Goal: Task Accomplishment & Management: Use online tool/utility

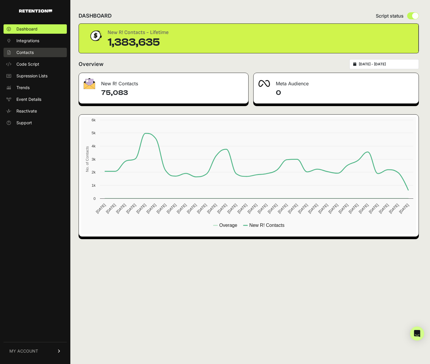
click at [29, 52] on span "Contacts" at bounding box center [24, 53] width 17 height 6
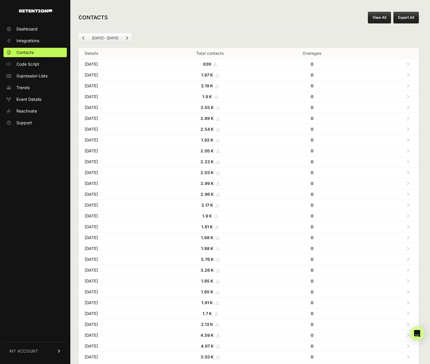
click at [377, 25] on div "CONTACTS View All Export All" at bounding box center [248, 17] width 356 height 19
click at [375, 12] on link "View All" at bounding box center [379, 18] width 23 height 12
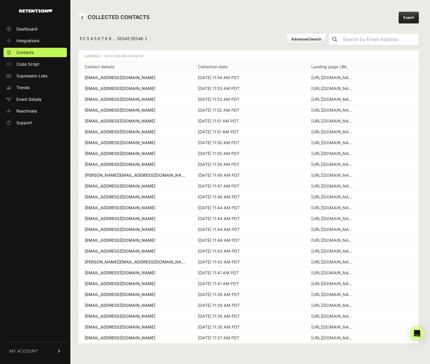
click at [324, 39] on button "Advanced Search" at bounding box center [306, 39] width 40 height 12
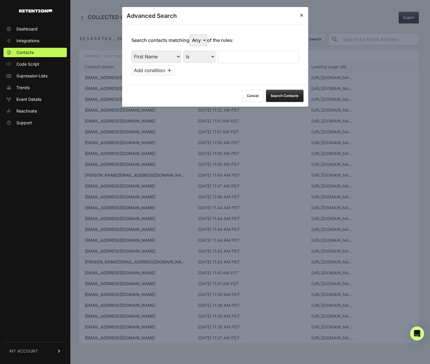
click at [153, 54] on select "First Name Last Name State City Email Email Domain Landing Domain Landing Page …" at bounding box center [156, 57] width 50 height 12
select select "file_date"
click at [131, 51] on select "First Name Last Name State City Email Email Domain Landing Domain Landing Page …" at bounding box center [156, 57] width 50 height 12
click at [202, 53] on select "Is on Is between" at bounding box center [199, 57] width 33 height 12
select select "is_between"
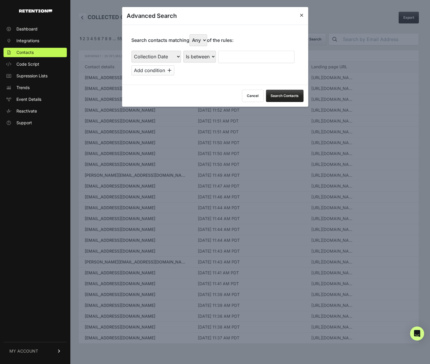
click at [183, 51] on select "Is on Is between" at bounding box center [199, 57] width 33 height 12
click at [231, 60] on input "text" at bounding box center [233, 57] width 31 height 12
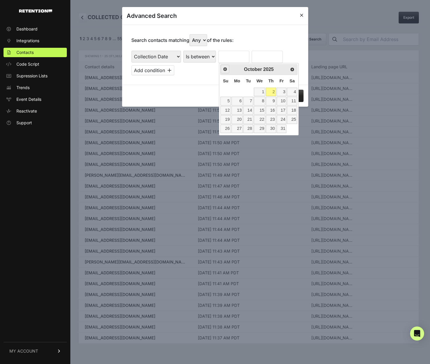
click at [225, 69] on span "Prev" at bounding box center [225, 69] width 5 height 5
click at [248, 121] on link "23" at bounding box center [248, 119] width 10 height 8
type input "09/23/2025"
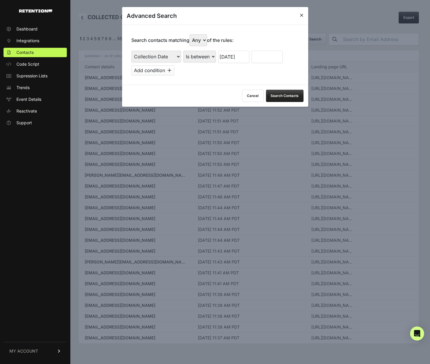
click at [268, 57] on input "text" at bounding box center [266, 57] width 31 height 12
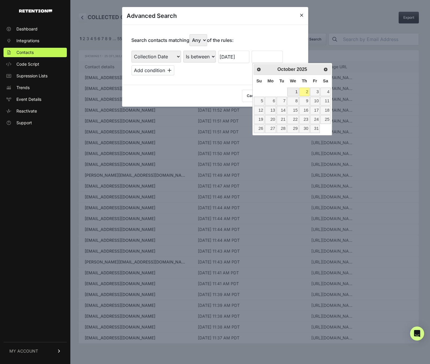
click at [294, 91] on link "1" at bounding box center [292, 92] width 11 height 8
type input "10/01/2025"
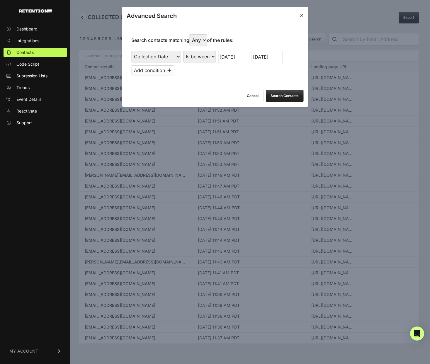
click at [279, 97] on button "Search Contacts" at bounding box center [284, 96] width 37 height 12
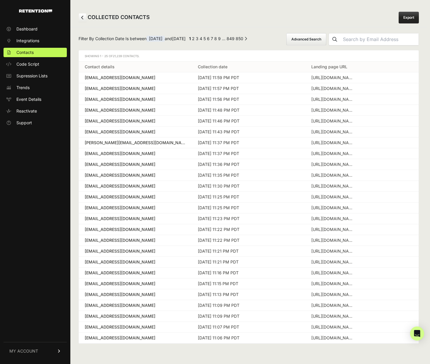
click at [415, 17] on link "Export" at bounding box center [408, 18] width 20 height 12
